Goal: Book appointment/travel/reservation

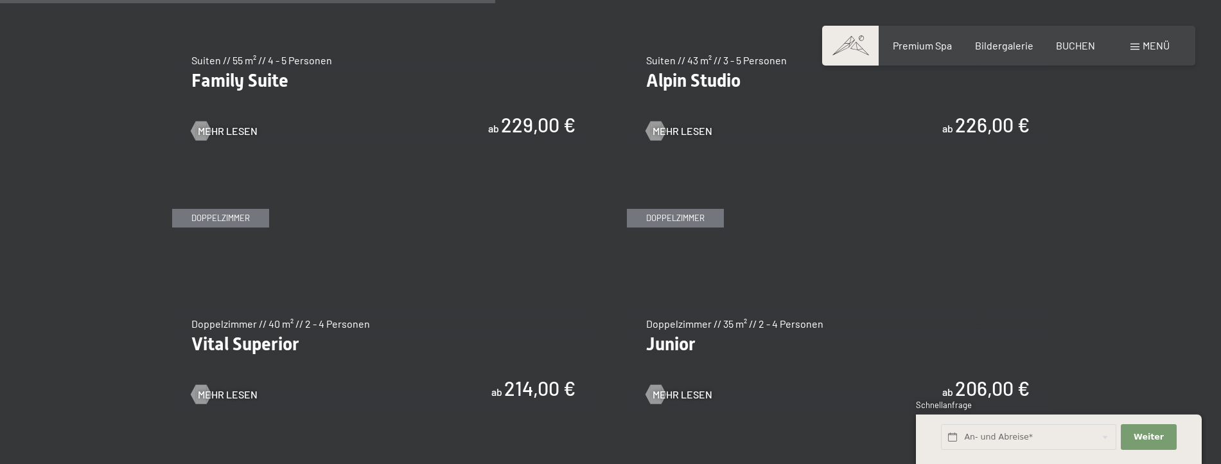
scroll to position [1721, 0]
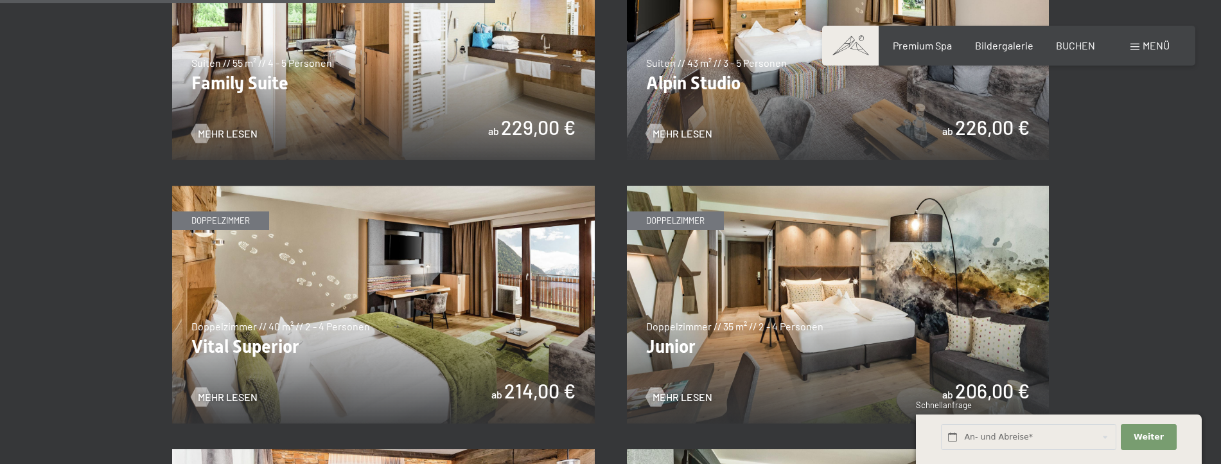
click at [405, 337] on img at bounding box center [383, 305] width 423 height 238
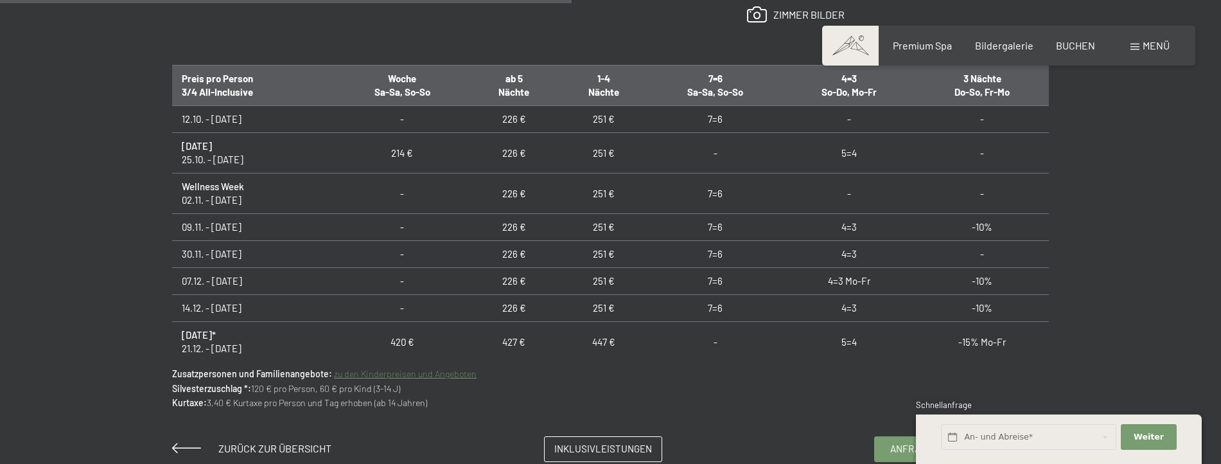
scroll to position [848, 0]
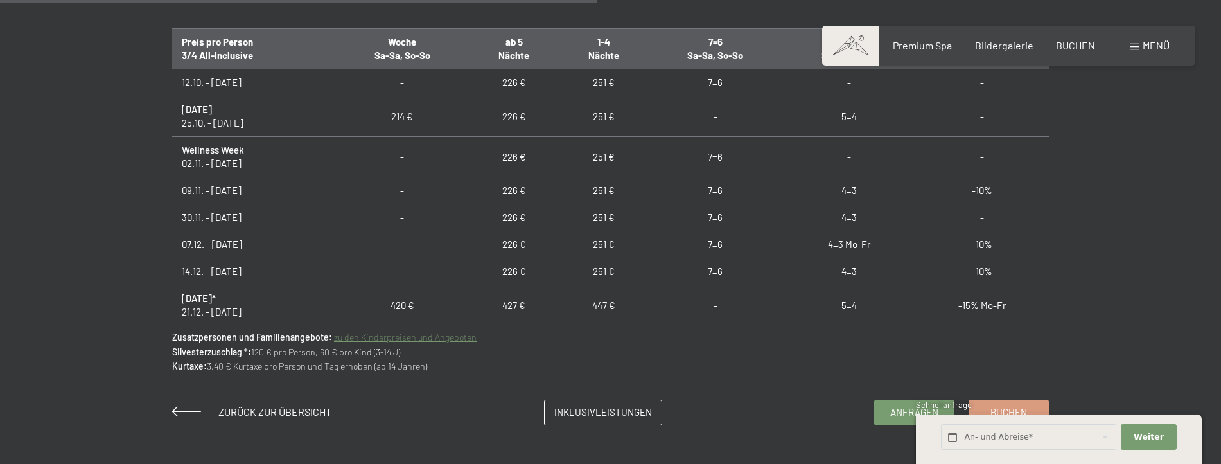
drag, startPoint x: 1087, startPoint y: 118, endPoint x: 1046, endPoint y: 87, distance: 51.3
click at [1046, 87] on div "Anfragen Buchen Doppelzimmer // 40 m² // 2 - 4 Personen Vital Superior ab 214,0…" at bounding box center [610, 7] width 973 height 836
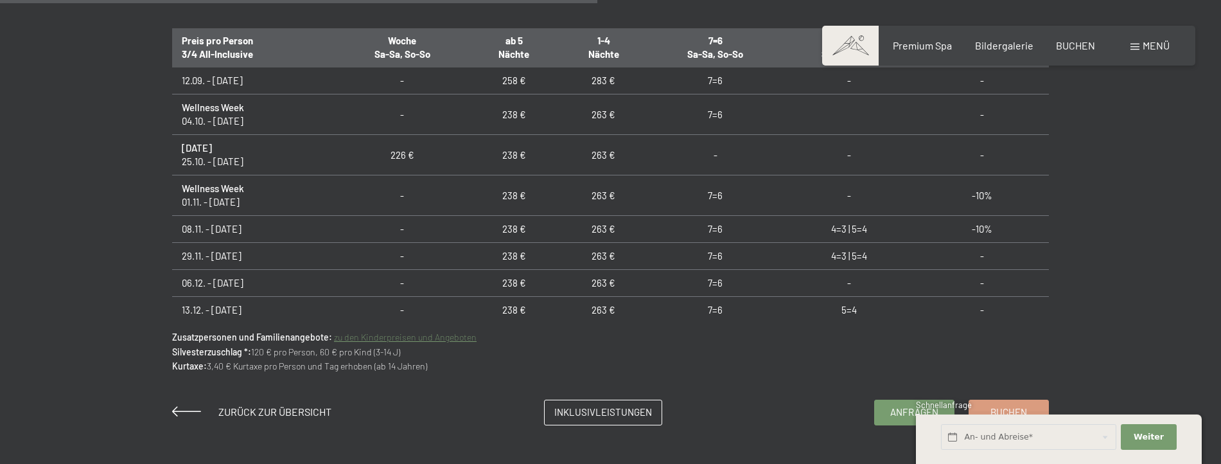
scroll to position [1060, 0]
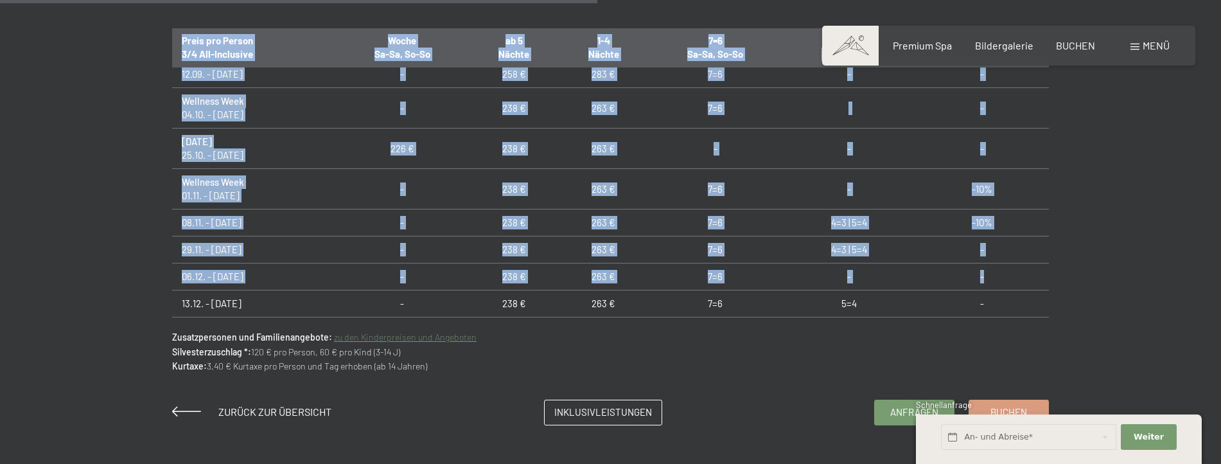
click at [1046, 276] on div "Preis pro Person 3/4 All-Inclusive Woche Sa-Sa, So-So ab 5 Nächte 1-4 Nächte 7=…" at bounding box center [610, 172] width 877 height 289
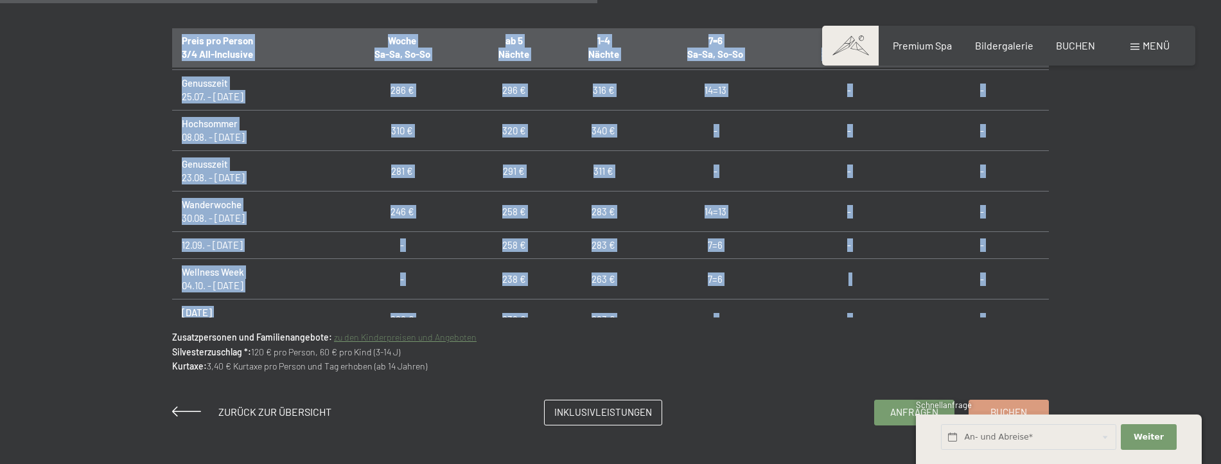
scroll to position [884, 0]
